Goal: Task Accomplishment & Management: Manage account settings

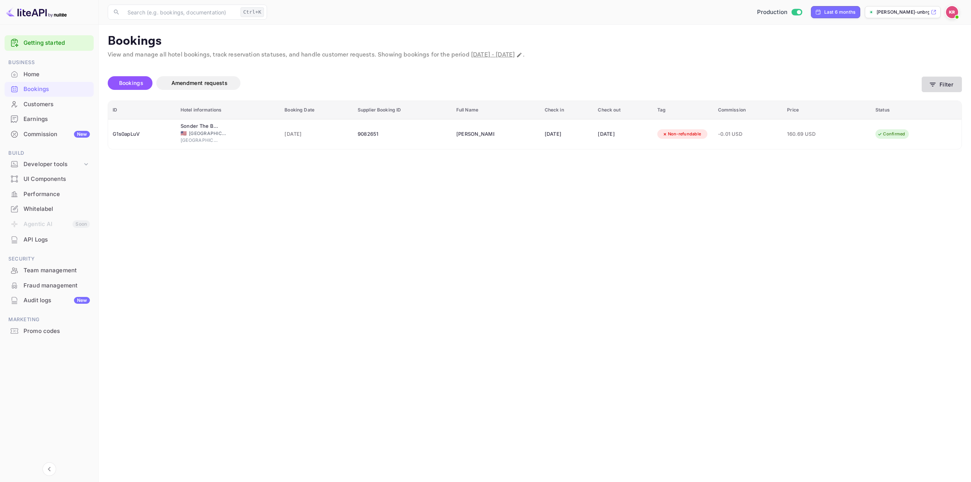
click at [933, 89] on button "Filter" at bounding box center [942, 85] width 40 height 16
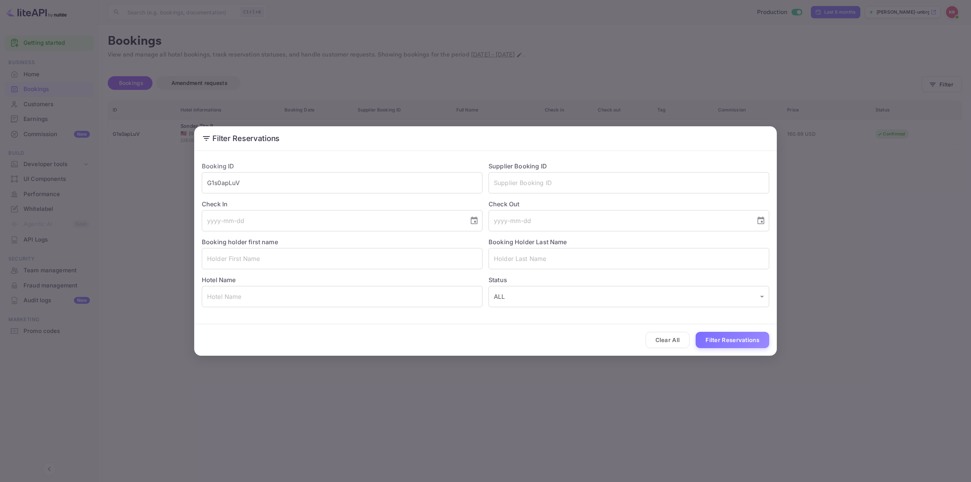
drag, startPoint x: 190, startPoint y: 186, endPoint x: 147, endPoint y: 183, distance: 43.7
click at [148, 183] on div "Filter Reservations Booking ID G1s0apLuV ​ Supplier Booking ID ​ Check In ​ Che…" at bounding box center [485, 241] width 971 height 482
paste input "2SaxKlJrT"
type input "2SaxKlJrT"
click at [726, 341] on button "Filter Reservations" at bounding box center [733, 340] width 74 height 16
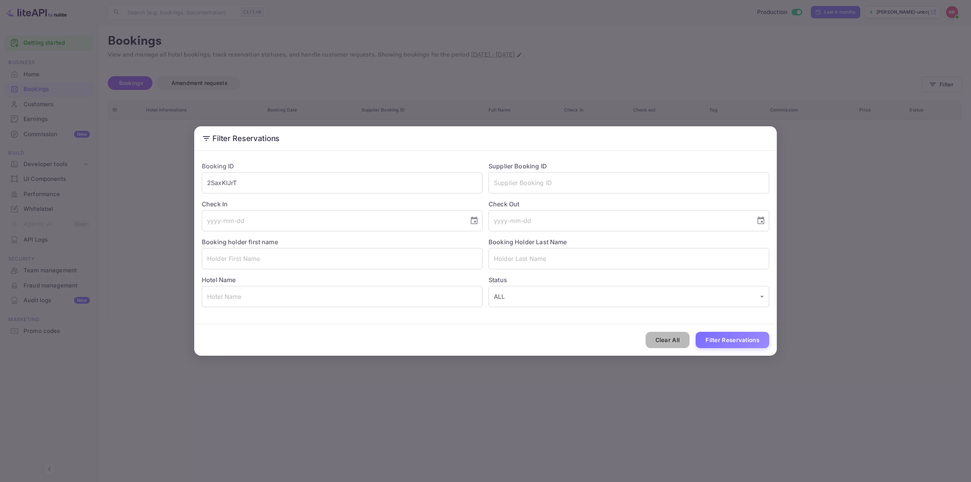
click at [667, 341] on button "Clear All" at bounding box center [668, 340] width 44 height 16
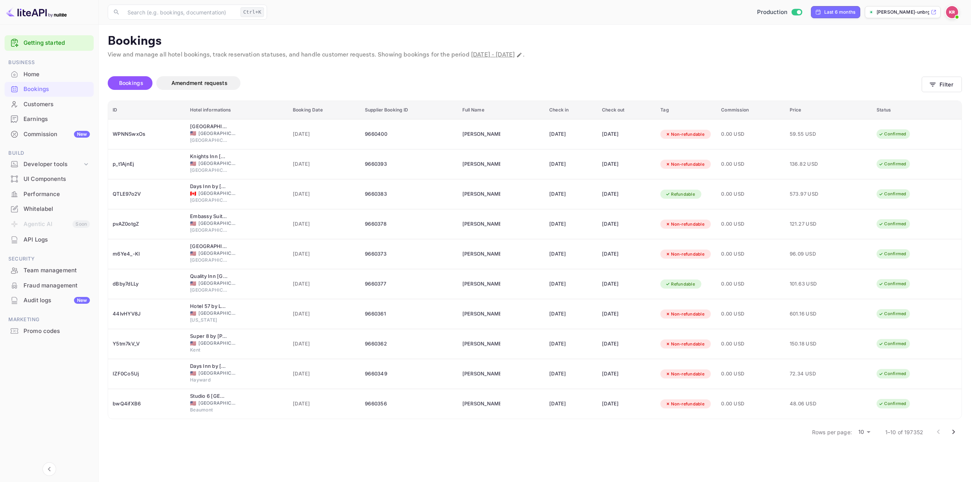
click at [951, 16] on img at bounding box center [952, 12] width 12 height 12
click at [900, 99] on div "Sign out" at bounding box center [905, 102] width 105 height 17
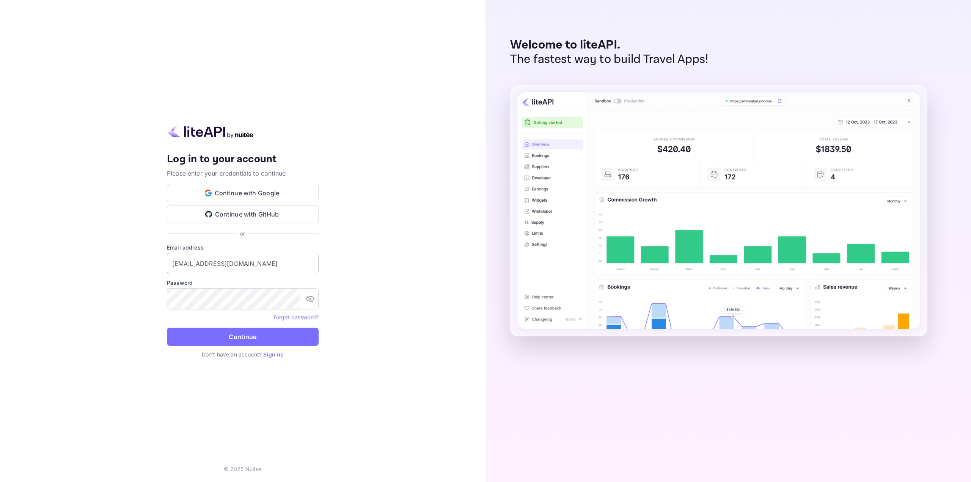
click at [229, 266] on input "[EMAIL_ADDRESS][DOMAIN_NAME]" at bounding box center [243, 263] width 152 height 21
type input "[EMAIL_ADDRESS][DOMAIN_NAME]"
click at [242, 341] on button "Continue" at bounding box center [243, 337] width 152 height 18
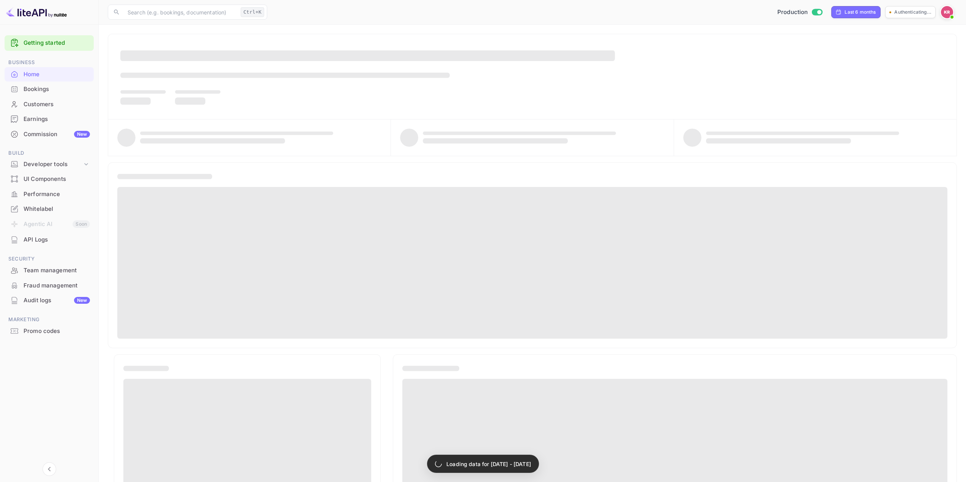
click at [47, 90] on div "Bookings" at bounding box center [57, 89] width 66 height 9
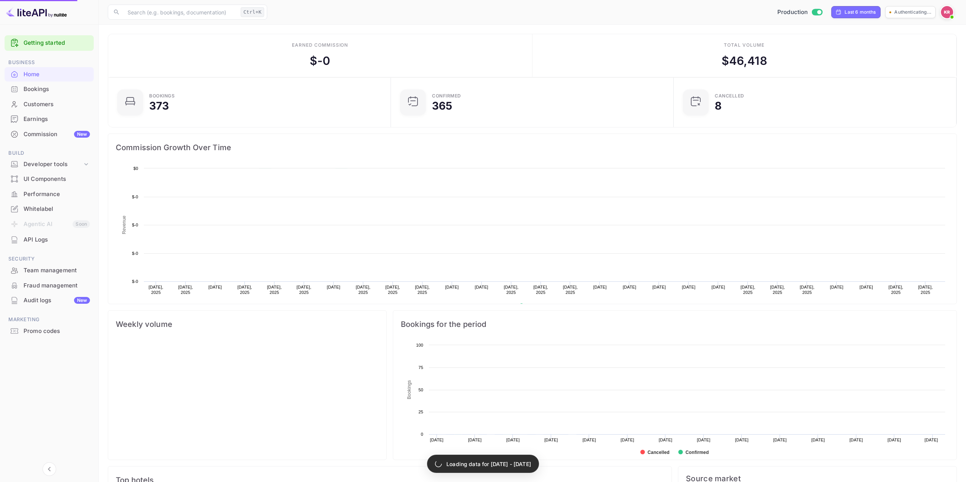
click at [41, 90] on div "Bookings" at bounding box center [57, 89] width 66 height 9
drag, startPoint x: 41, startPoint y: 90, endPoint x: 41, endPoint y: 85, distance: 5.0
click at [41, 85] on div "Bookings" at bounding box center [57, 89] width 66 height 9
